Goal: Information Seeking & Learning: Learn about a topic

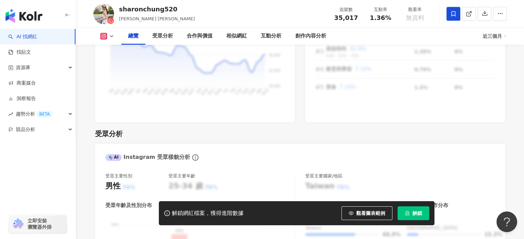
scroll to position [517, 0]
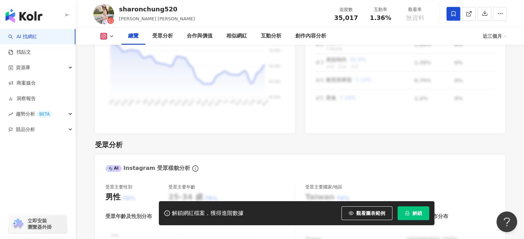
click at [419, 215] on span "解鎖" at bounding box center [417, 214] width 10 height 6
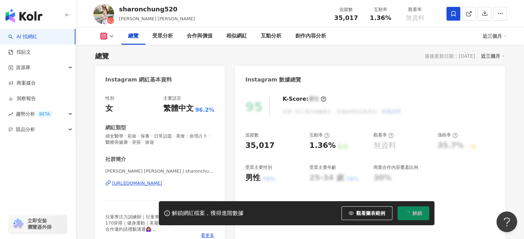
scroll to position [0, 0]
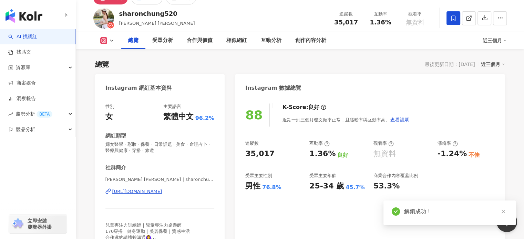
scroll to position [69, 0]
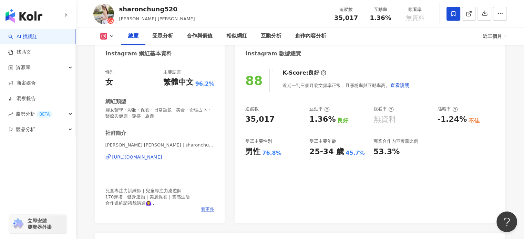
click at [205, 209] on span "看更多" at bounding box center [207, 210] width 13 height 6
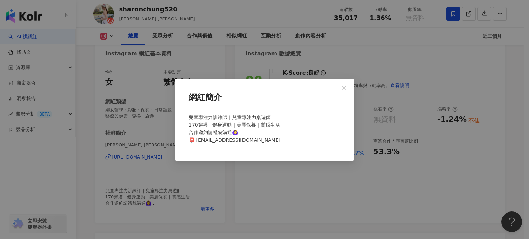
click at [260, 179] on div "網紅簡介 兒童專注力訓練師｜兒童專注力桌遊師 170穿搭｜健身運動｜美麗保養｜質感生活 合作邀約請禮貌溝通🙆‍♀️ 📮 rorochung@gmail.com" at bounding box center [264, 119] width 529 height 239
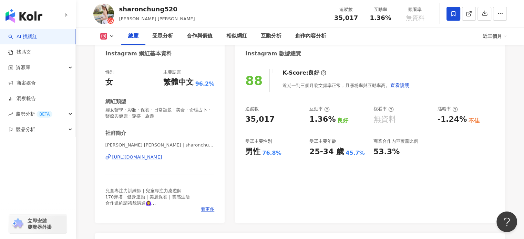
scroll to position [0, 0]
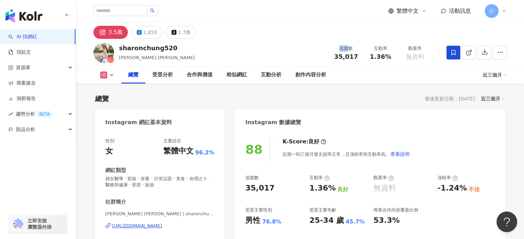
drag, startPoint x: 338, startPoint y: 50, endPoint x: 348, endPoint y: 51, distance: 10.0
click at [348, 51] on div "追蹤數" at bounding box center [346, 48] width 26 height 7
click at [351, 71] on div "總覽 受眾分析 合作與價值 相似網紅 互動分析 創作內容分析" at bounding box center [301, 74] width 361 height 17
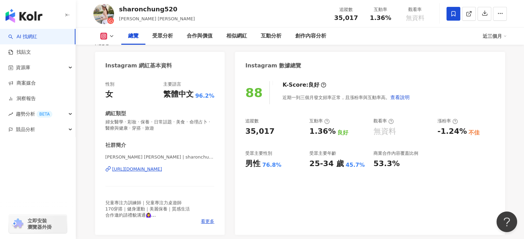
scroll to position [69, 0]
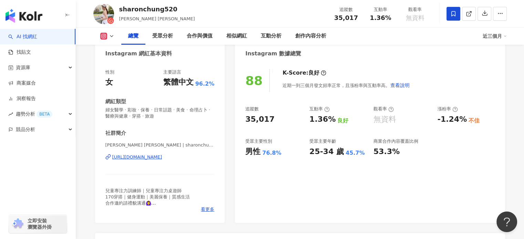
click at [162, 157] on div "https://www.instagram.com/sharonchung520/" at bounding box center [137, 157] width 50 height 6
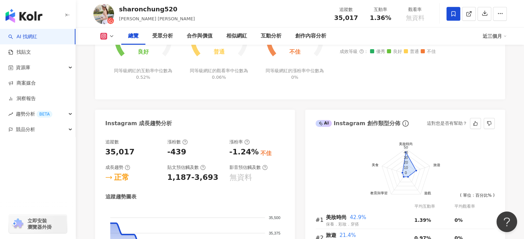
scroll to position [379, 0]
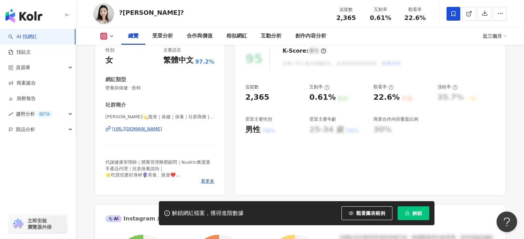
scroll to position [103, 0]
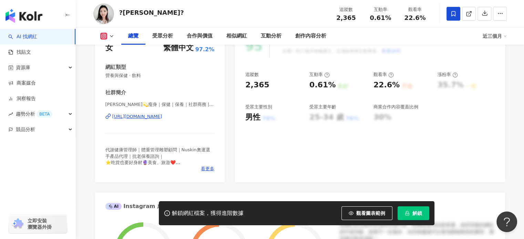
click at [207, 165] on div "代謝健康管理師｜體重管理雕塑顧問｜Nuskin奧運選手產品代理｜抗老保養諮詢｜ ⭐️吃貨也要好身材🔮美食、旅遊❤️ FB：tottotw YouTube：to…" at bounding box center [159, 156] width 109 height 19
click at [208, 169] on span "看更多" at bounding box center [207, 169] width 13 height 6
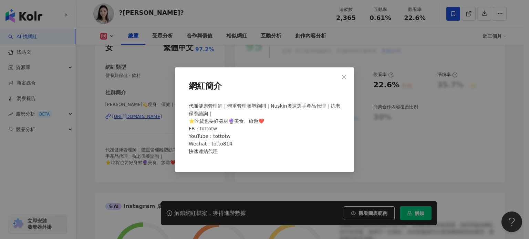
click at [143, 165] on div "網紅簡介 代謝健康管理師｜體重管理雕塑顧問｜Nuskin奧運選手產品代理｜抗老保養諮詢｜ ⭐️吃貨也要好身材🔮美食、旅遊❤️ FB：tottotw YouTu…" at bounding box center [264, 119] width 529 height 239
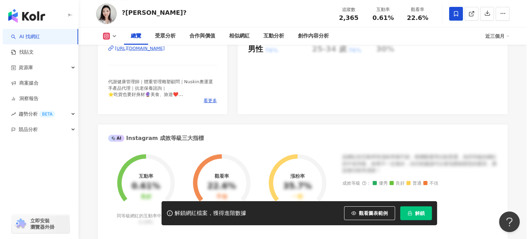
scroll to position [172, 0]
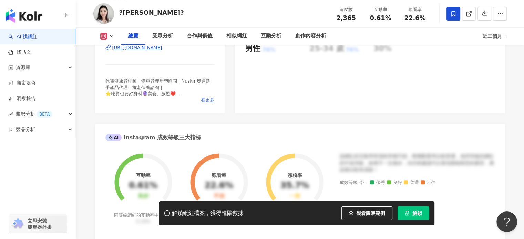
click at [212, 99] on span "看更多" at bounding box center [207, 100] width 13 height 6
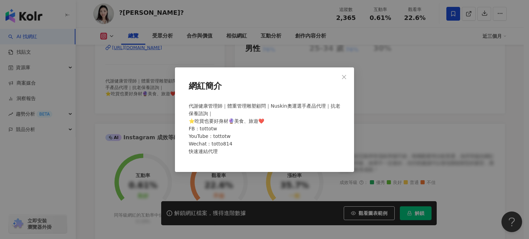
click at [206, 150] on span "代謝健康管理師｜體重管理雕塑顧問｜Nuskin奧運選手產品代理｜抗老保養諮詢｜ ⭐️吃貨也要好身材🔮美食、旅遊❤️ FB：tottotw YouTube：to…" at bounding box center [265, 128] width 152 height 51
click at [207, 153] on span "代謝健康管理師｜體重管理雕塑顧問｜Nuskin奧運選手產品代理｜抗老保養諮詢｜ ⭐️吃貨也要好身材🔮美食、旅遊❤️ FB：tottotw YouTube：to…" at bounding box center [265, 128] width 152 height 51
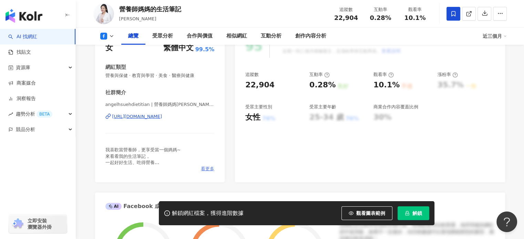
click at [204, 168] on span "看更多" at bounding box center [207, 169] width 13 height 6
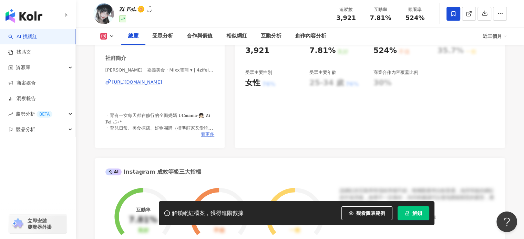
click at [209, 133] on span "看更多" at bounding box center [207, 135] width 13 height 6
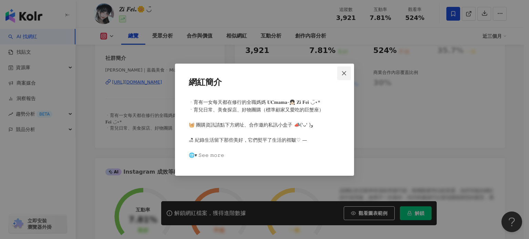
click at [342, 74] on icon "close" at bounding box center [344, 74] width 6 height 6
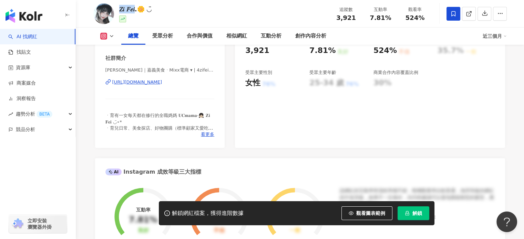
drag, startPoint x: 120, startPoint y: 9, endPoint x: 135, endPoint y: 9, distance: 14.8
click at [135, 9] on div "𝑍𝑖 𝐹𝑒𝑖.🌼 ◡̈" at bounding box center [135, 9] width 32 height 9
copy div "𝑍𝑖 𝐹𝑒𝑖.🌼 ◡̈"
click at [207, 133] on span "看更多" at bounding box center [207, 135] width 13 height 6
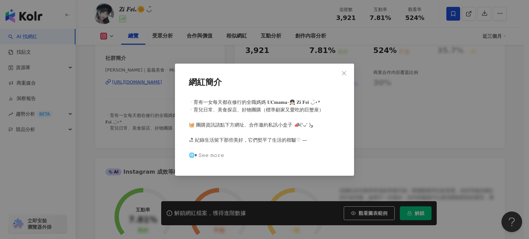
click at [384, 73] on div "網紅簡介 ㆍ育有一女每天都在修行的全職媽媽 𝐔𝐂𝐦𝐚𝐦𝐚-👧🏻 𝐙𝐢 𝐅𝐞𝐢 ◡̈⋆* ㆍ育兒日常、美食探店、好物團購（標準顧家又愛吃的巨蟹座） ⠀ 🧺 團購…" at bounding box center [264, 119] width 529 height 239
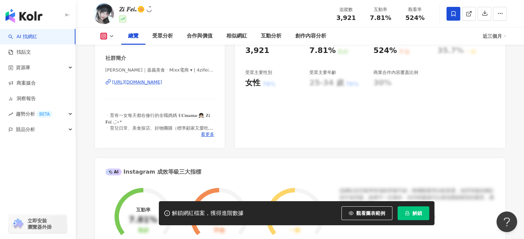
click at [135, 84] on div "https://www.instagram.com/4zifei.o__o/" at bounding box center [137, 82] width 50 height 6
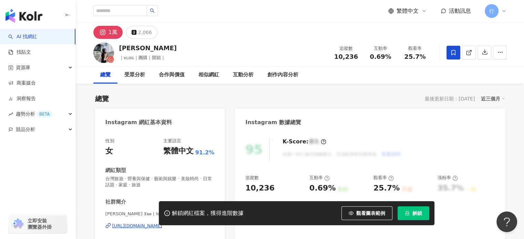
click at [454, 48] on span at bounding box center [453, 53] width 14 height 14
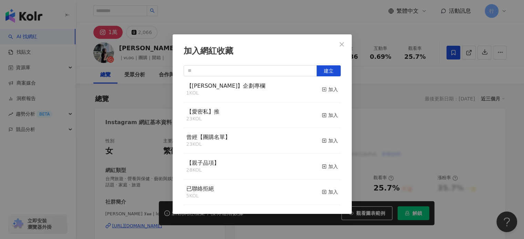
scroll to position [529, 0]
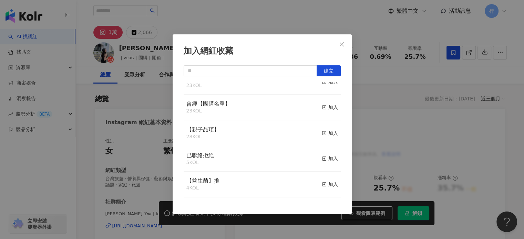
click at [401, 73] on div "加入網紅收藏 建立 【秀娟】 17 KOL 加入 Monica 46 KOL 加入 八月第二周名單 7 KOL 加入 八月第一周名單（已匯入） 30 KOL …" at bounding box center [262, 119] width 524 height 239
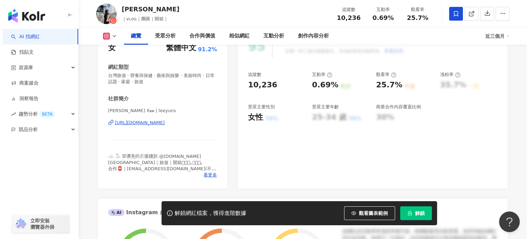
scroll to position [138, 0]
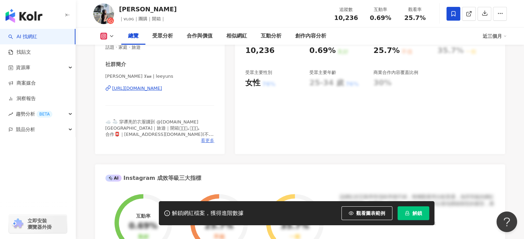
click at [204, 140] on span "看更多" at bounding box center [207, 141] width 13 height 6
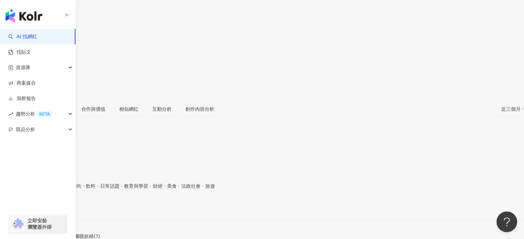
scroll to position [103, 0]
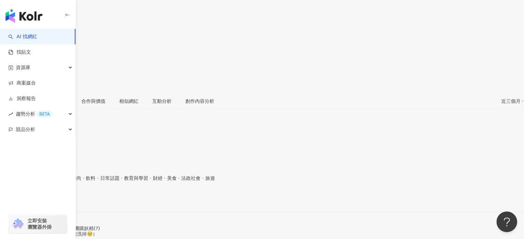
click at [211, 186] on div "性別 男 主要語言 繁體中文 94% 網紅類型 韓國旅遊 · 甜點 · 促購導購 · 美妝時尚 · 飲料 · 日常話題 · 教育與學習 · 財經 · 美食 ·…" at bounding box center [262, 203] width 524 height 122
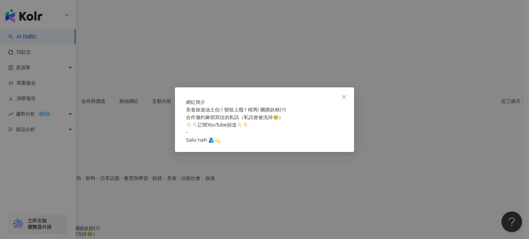
click at [228, 124] on span "美食旅遊油土伯 l 變裝上癮 l 晴男l 團購妖精(?) 合作邀約麻煩寫信勿私訊（私訊會被洗掉🥺） 👇🏻👇🏻訂閱YouTube頻道👇🏻👇🏻 - Salu’na…" at bounding box center [236, 125] width 100 height 36
click at [205, 143] on span "美食旅遊油土伯 l 變裝上癮 l 晴男l 團購妖精(?) 合作邀約麻煩寫信勿私訊（私訊會被洗掉🥺） 👇🏻👇🏻訂閱YouTube頻道👇🏻👇🏻 - Salu’na…" at bounding box center [236, 125] width 100 height 36
click at [156, 100] on div "網紅簡介 美食旅遊油土伯 l 變裝上癮 l 晴男l 團購妖精(?) 合作邀約麻煩寫信勿私訊（私訊會被洗掉🥺） 👇🏻👇🏻訂閱YouTube頻道👇🏻👇🏻 - Sa…" at bounding box center [264, 119] width 529 height 239
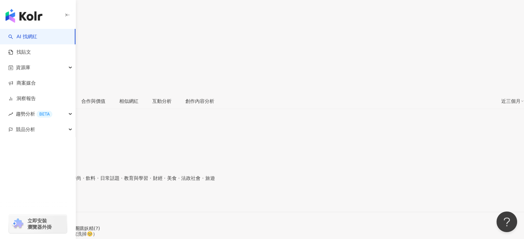
click at [159, 192] on div "內內 Nene | nene_shao [URL][DOMAIN_NAME]" at bounding box center [262, 206] width 524 height 29
click at [158, 192] on div "內內 Nene | nene_shao [URL][DOMAIN_NAME]" at bounding box center [262, 206] width 524 height 29
click at [61, 198] on div "[URL][DOMAIN_NAME]" at bounding box center [34, 201] width 54 height 6
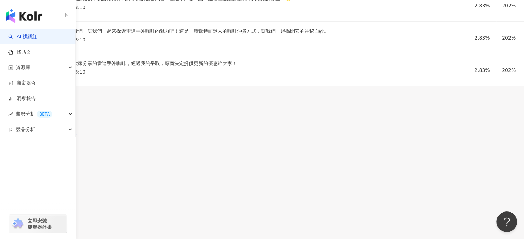
scroll to position [1757, 0]
